Goal: Transaction & Acquisition: Purchase product/service

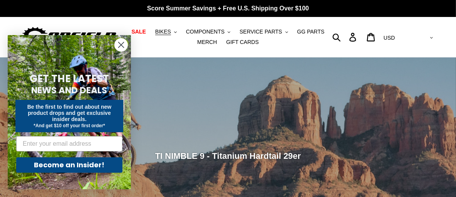
click at [117, 41] on circle "Close dialog" at bounding box center [121, 44] width 13 height 13
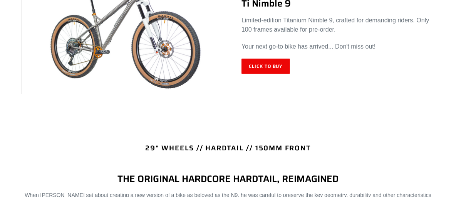
scroll to position [308, 0]
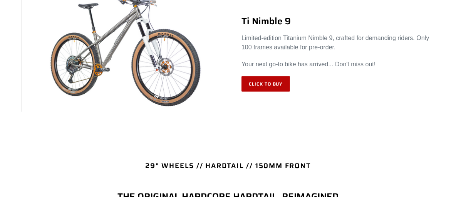
click at [272, 84] on link "Click to Buy" at bounding box center [265, 83] width 49 height 15
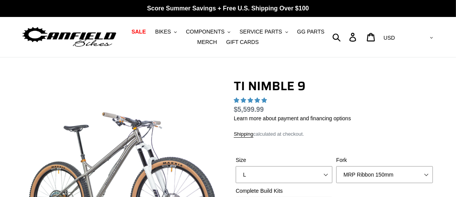
select select "highest-rating"
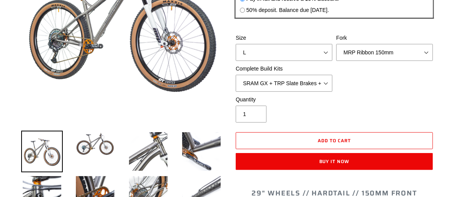
scroll to position [192, 0]
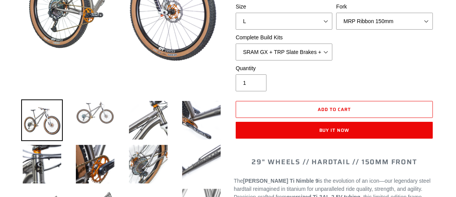
click at [102, 106] on img at bounding box center [95, 112] width 42 height 27
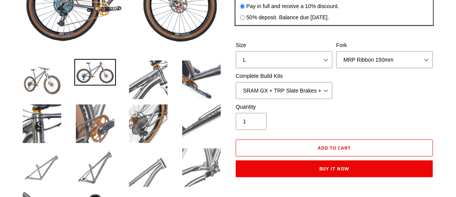
scroll to position [77, 0]
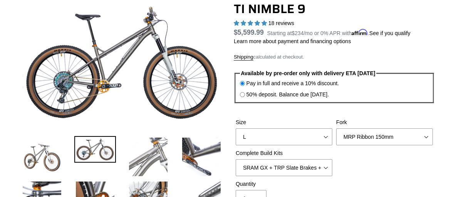
click at [151, 144] on img at bounding box center [148, 157] width 42 height 42
